Goal: Find contact information: Find contact information

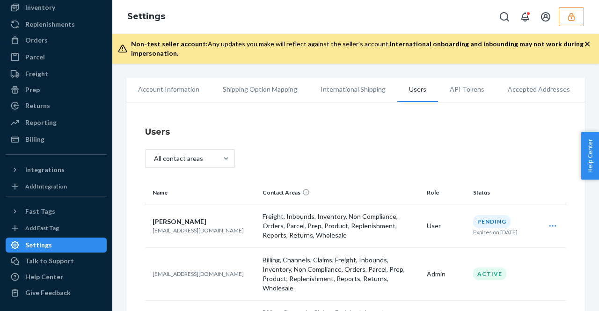
scroll to position [187, 0]
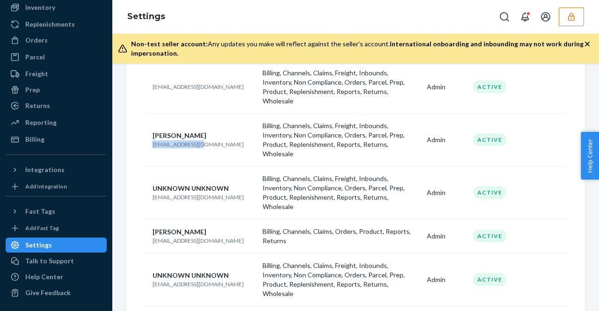
click at [570, 18] on icon "button" at bounding box center [571, 16] width 9 height 9
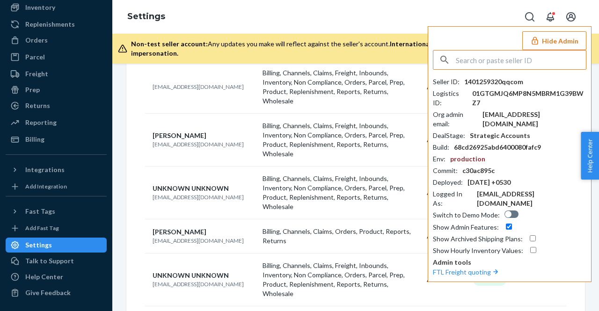
click at [461, 61] on input "text" at bounding box center [521, 60] width 130 height 19
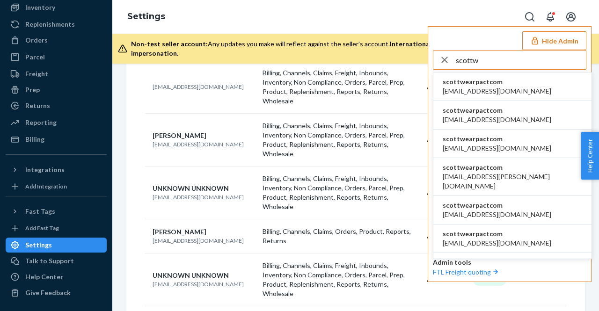
type input "scottw"
click at [476, 80] on span "scottwearpactcom" at bounding box center [497, 81] width 109 height 9
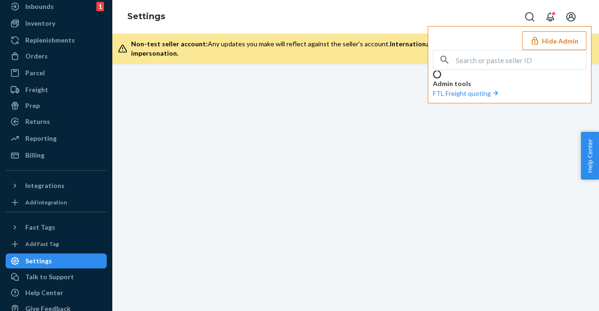
scroll to position [70, 0]
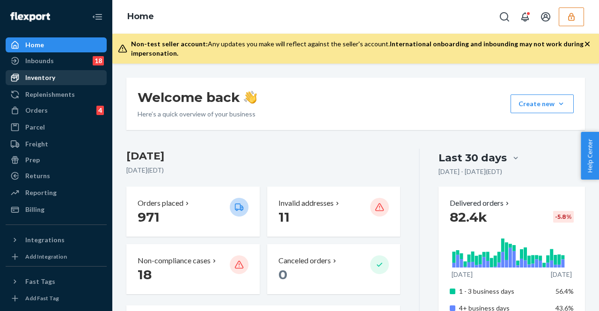
click at [80, 75] on div "Inventory" at bounding box center [56, 77] width 99 height 13
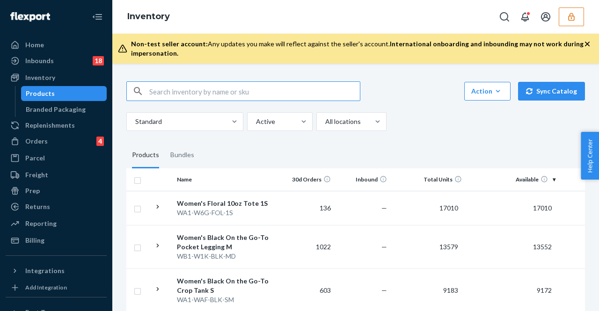
click at [160, 89] on input "text" at bounding box center [254, 91] width 211 height 19
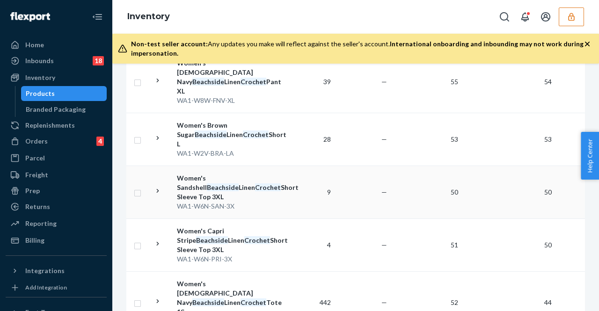
scroll to position [1030, 0]
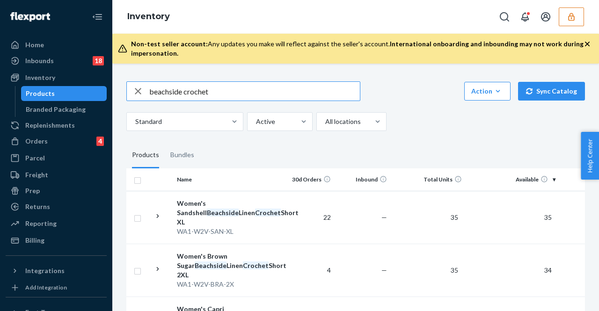
click at [218, 93] on input "beachside crochet" at bounding box center [254, 91] width 211 height 19
type input "beachside crochet short"
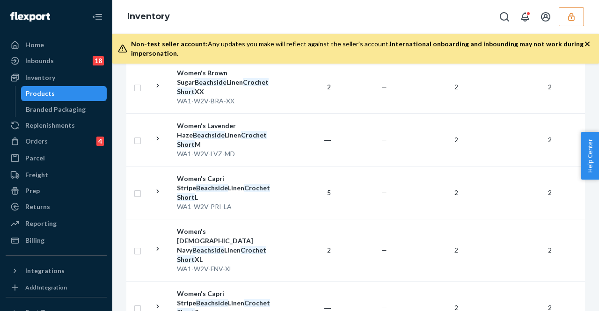
scroll to position [1077, 0]
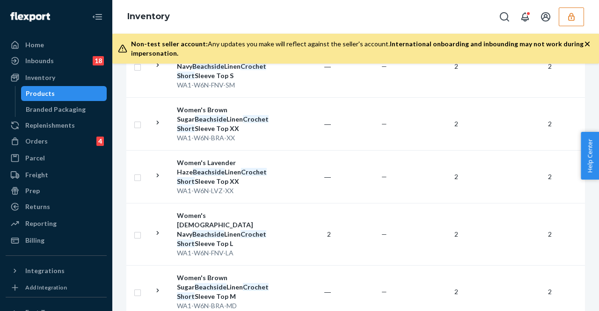
scroll to position [1199, 0]
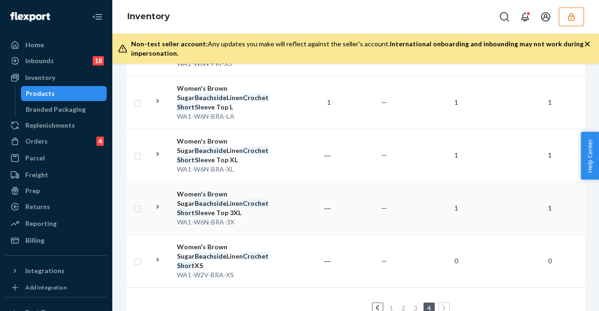
scroll to position [182, 0]
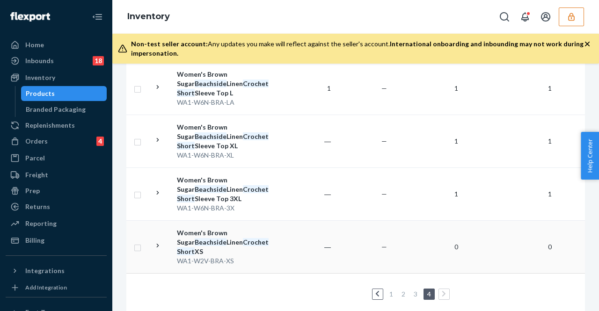
click at [182, 234] on div "Women's Brown Sugar Beachside Linen Crochet Short XS" at bounding box center [226, 242] width 98 height 28
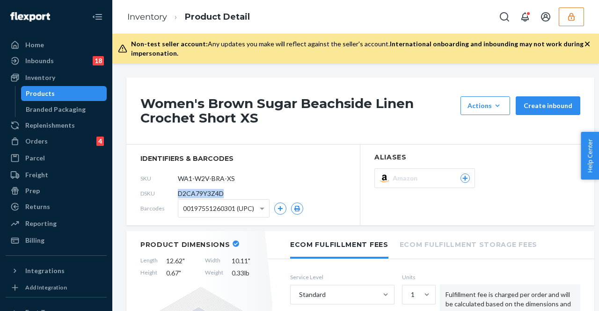
drag, startPoint x: 226, startPoint y: 192, endPoint x: 178, endPoint y: 194, distance: 47.8
click at [178, 194] on div "DSKU D2CA79Y3Z4D" at bounding box center [242, 193] width 205 height 15
copy span "D2CA79Y3Z4D"
click at [559, 19] on button "button" at bounding box center [571, 16] width 25 height 19
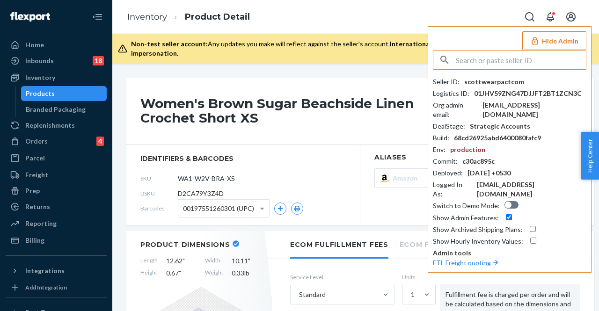
click at [518, 65] on input "text" at bounding box center [521, 60] width 130 height 19
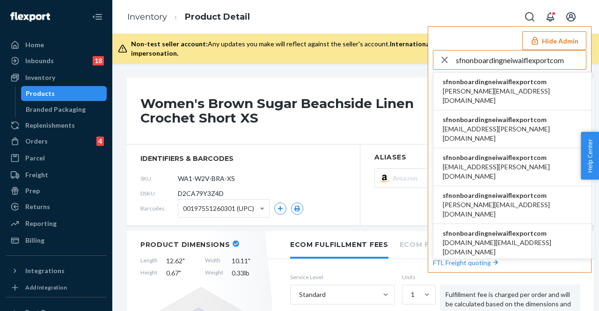
type input "sfnonboardingneiwaiflexportcom"
click at [488, 85] on span "sfnonboardingneiwaiflexportcom" at bounding box center [512, 81] width 139 height 9
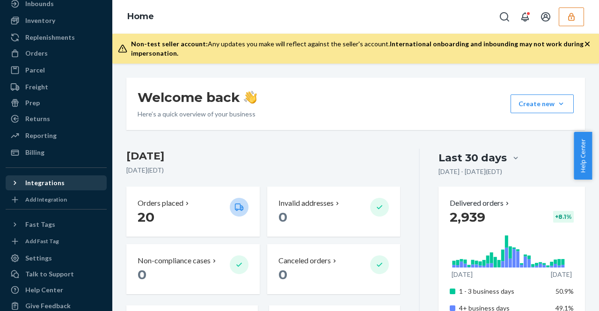
scroll to position [70, 0]
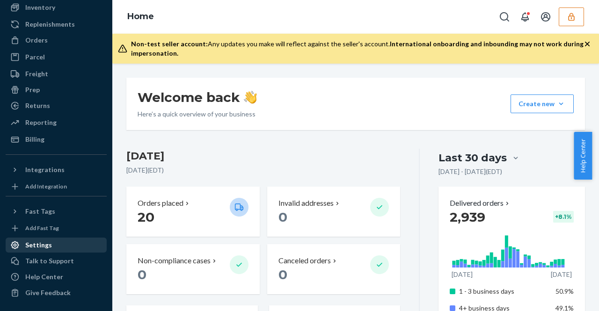
click at [44, 249] on div "Settings" at bounding box center [38, 245] width 27 height 9
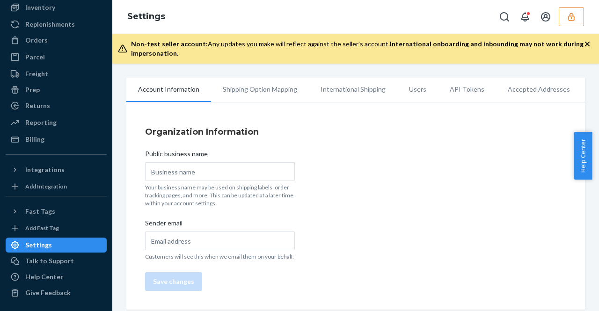
click at [419, 89] on li "Users" at bounding box center [417, 89] width 41 height 23
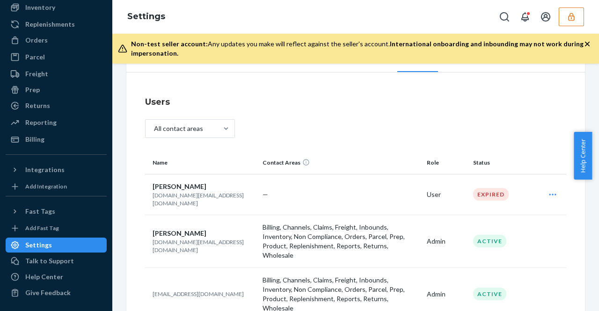
scroll to position [140, 0]
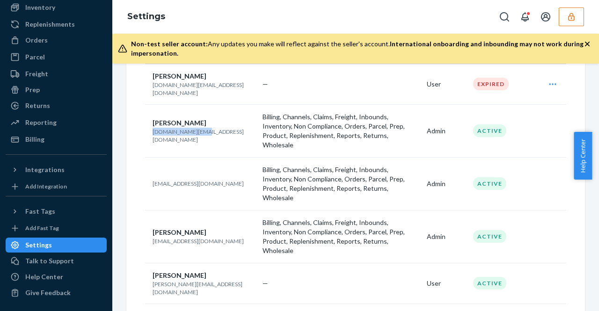
drag, startPoint x: 151, startPoint y: 126, endPoint x: 191, endPoint y: 127, distance: 40.3
click at [191, 127] on td "[PERSON_NAME] [DOMAIN_NAME][EMAIL_ADDRESS][DOMAIN_NAME]" at bounding box center [202, 130] width 114 height 53
copy p "[DOMAIN_NAME][EMAIL_ADDRESS][DOMAIN_NAME]"
drag, startPoint x: 152, startPoint y: 163, endPoint x: 254, endPoint y: 170, distance: 101.8
click at [254, 170] on td "[EMAIL_ADDRESS][DOMAIN_NAME]" at bounding box center [202, 183] width 114 height 53
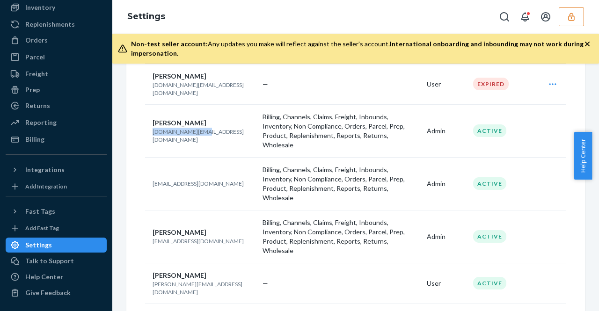
copy p "[EMAIL_ADDRESS][DOMAIN_NAME]"
drag, startPoint x: 151, startPoint y: 212, endPoint x: 198, endPoint y: 210, distance: 46.8
click at [198, 210] on td "[PERSON_NAME] [EMAIL_ADDRESS][DOMAIN_NAME]" at bounding box center [202, 236] width 114 height 53
copy p "[EMAIL_ADDRESS][DOMAIN_NAME]"
